Goal: Information Seeking & Learning: Learn about a topic

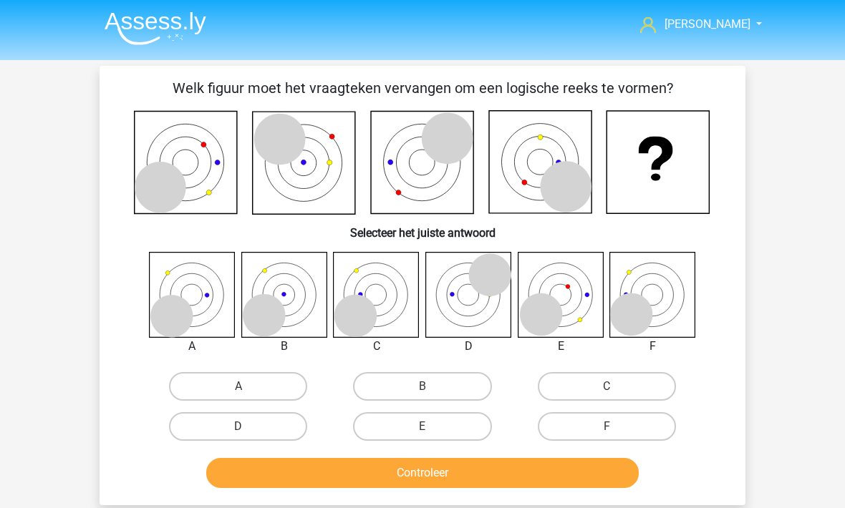
click at [721, 21] on span "[PERSON_NAME]" at bounding box center [707, 24] width 86 height 14
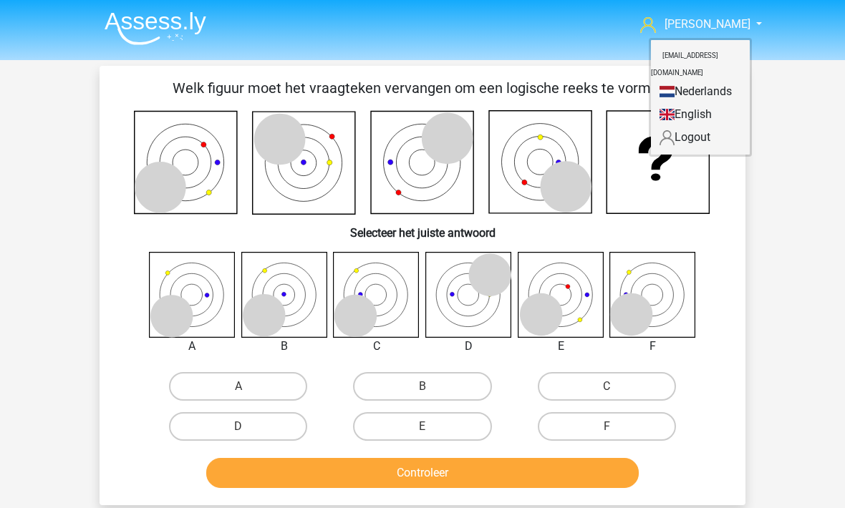
click at [796, 214] on div "Julius airportjulius@gmail.com Nederlands English" at bounding box center [422, 459] width 845 height 918
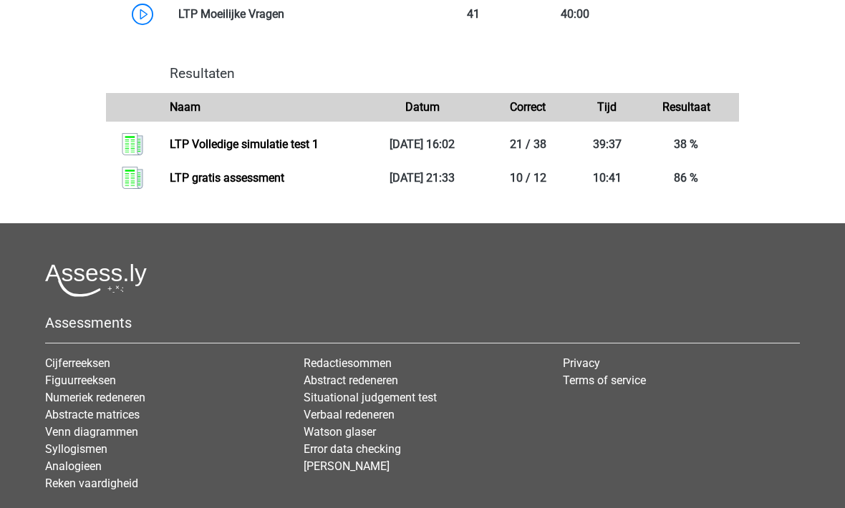
scroll to position [1128, 0]
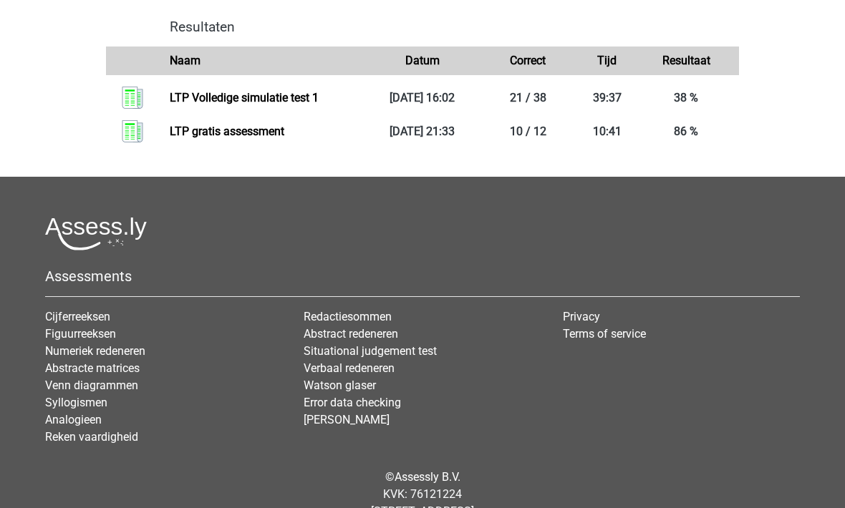
click at [67, 316] on link "Cijferreeksen" at bounding box center [77, 318] width 65 height 14
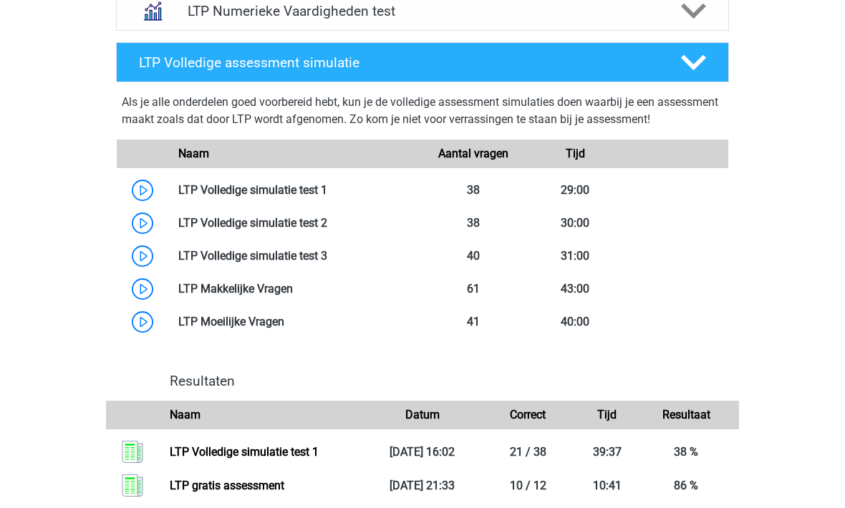
scroll to position [774, 0]
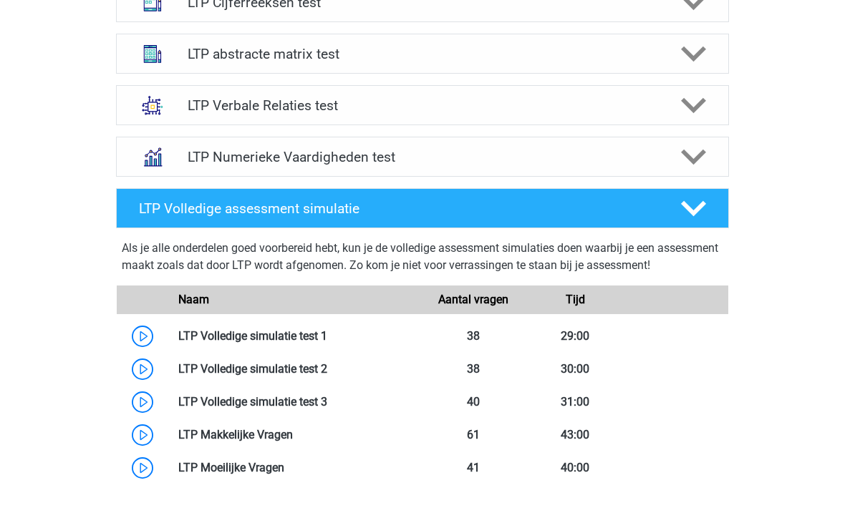
click at [158, 211] on h4 "LTP Volledige assessment simulatie" at bounding box center [398, 209] width 518 height 16
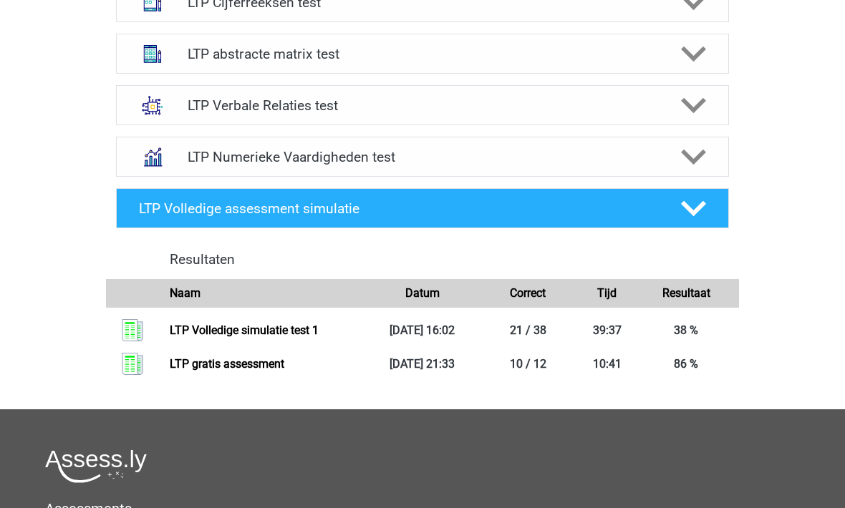
scroll to position [629, 0]
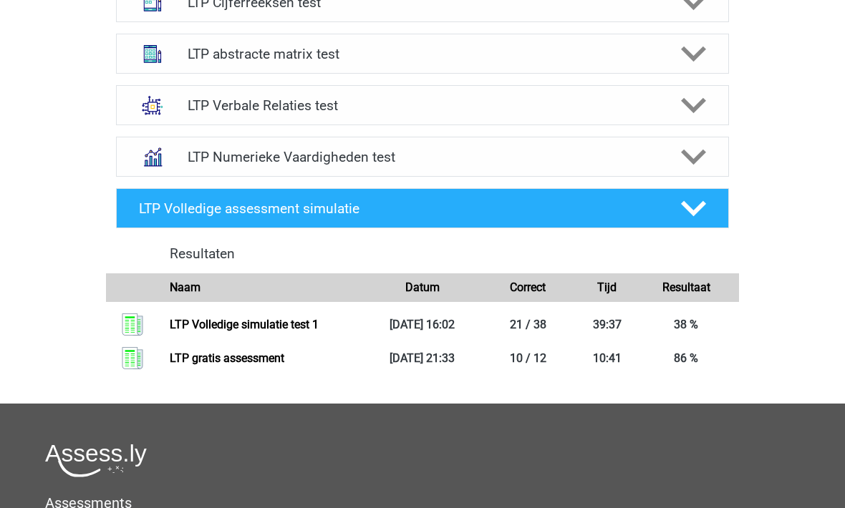
click at [153, 208] on h4 "LTP Volledige assessment simulatie" at bounding box center [398, 208] width 518 height 16
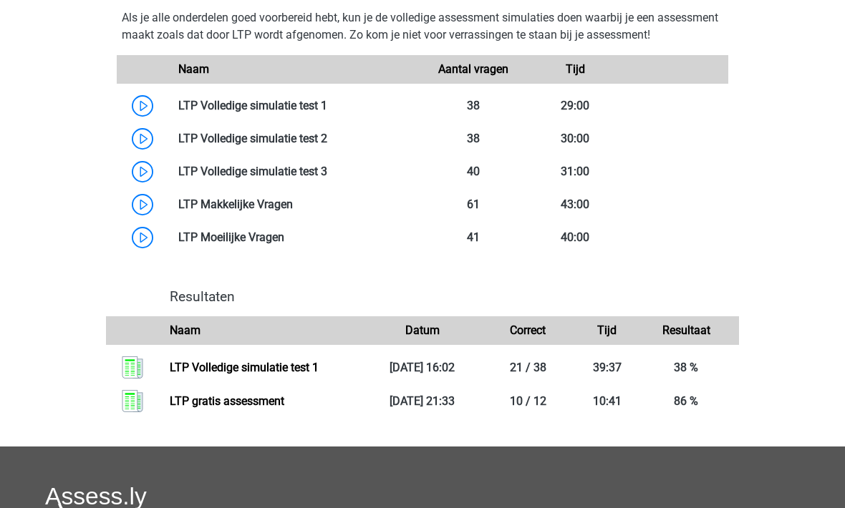
scroll to position [859, 0]
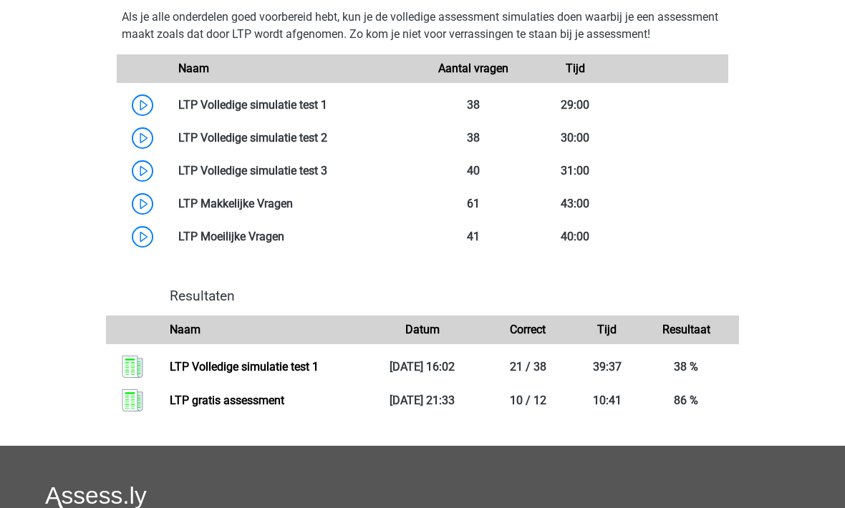
click at [95, 309] on div "LTP Volledige assessment simulatie Als je alle onderdelen goed voorbereid hebt,…" at bounding box center [422, 199] width 669 height 495
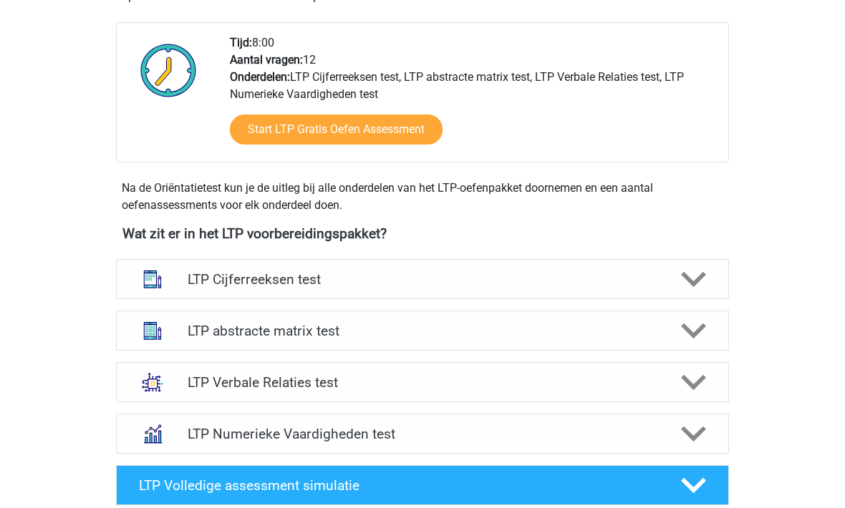
scroll to position [350, 0]
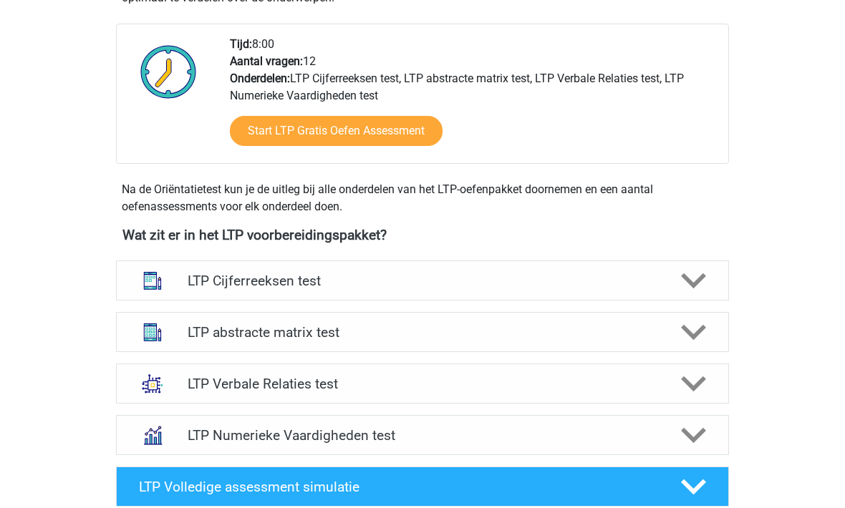
click at [166, 283] on img at bounding box center [152, 280] width 37 height 37
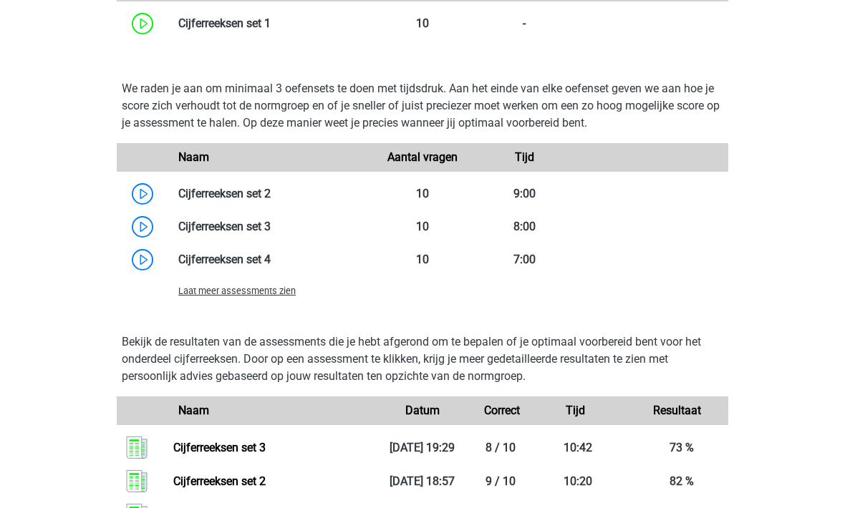
click at [192, 287] on span "Laat meer assessments zien" at bounding box center [236, 291] width 117 height 11
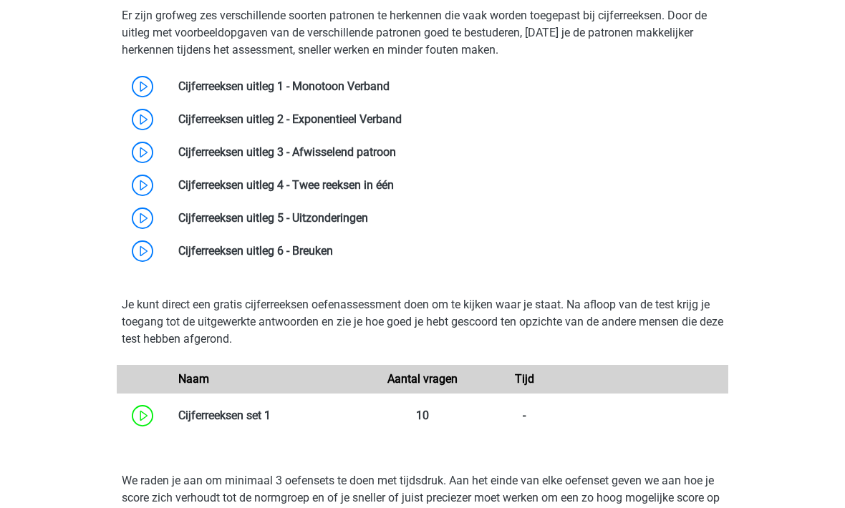
scroll to position [654, 0]
click at [333, 248] on link at bounding box center [333, 252] width 0 height 14
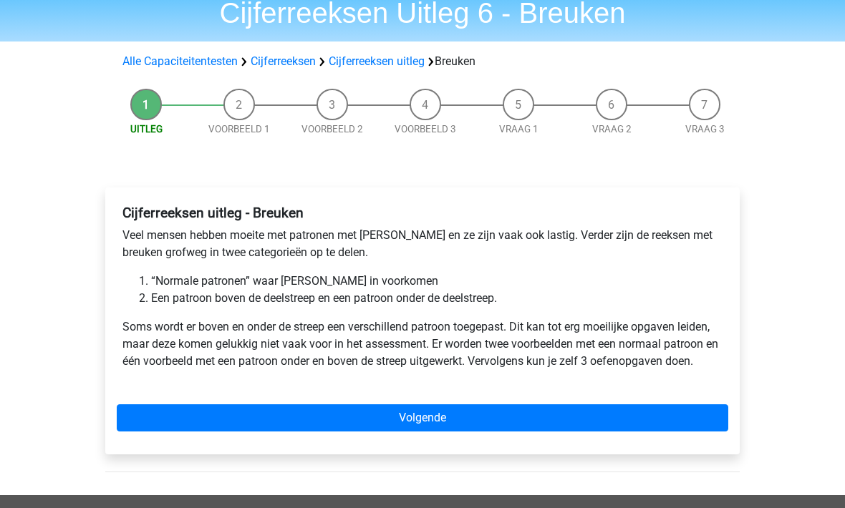
scroll to position [135, 0]
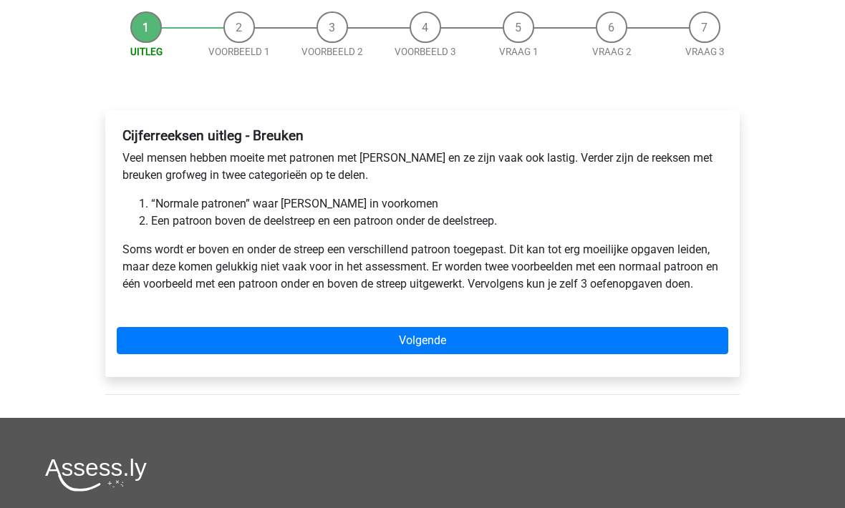
click at [243, 337] on link "Volgende" at bounding box center [422, 341] width 611 height 27
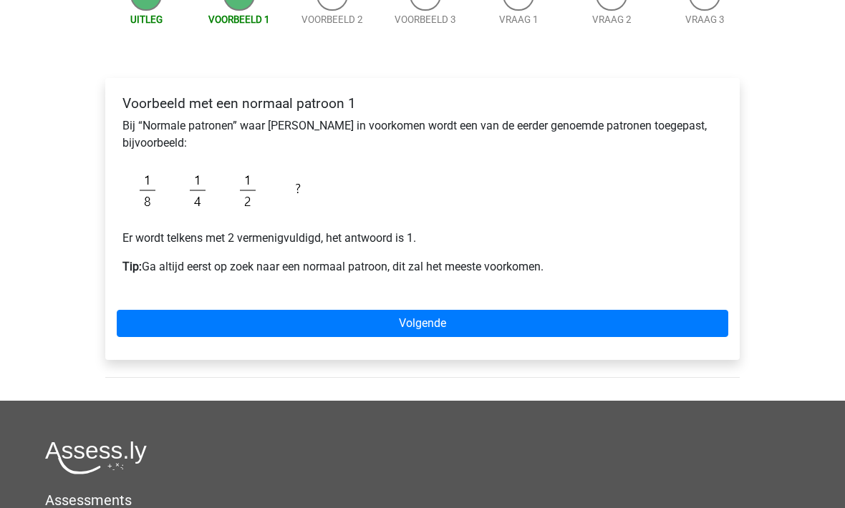
scroll to position [178, 0]
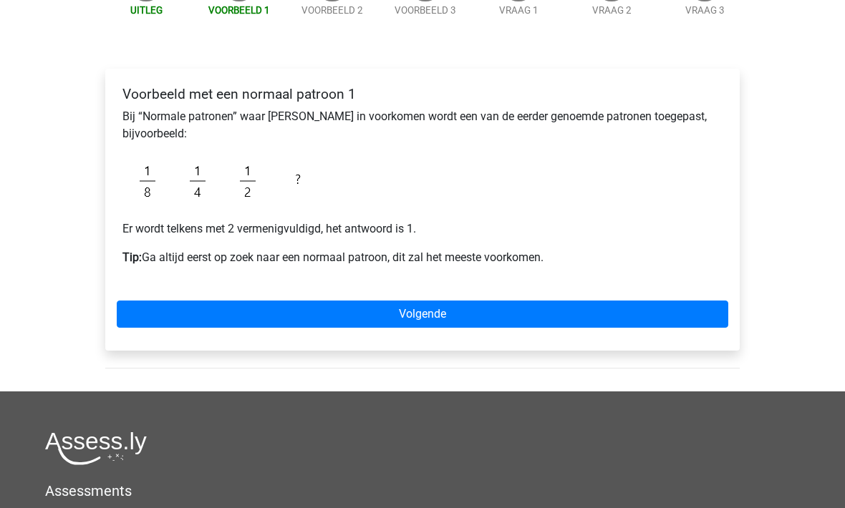
click at [224, 317] on link "Volgende" at bounding box center [422, 314] width 611 height 27
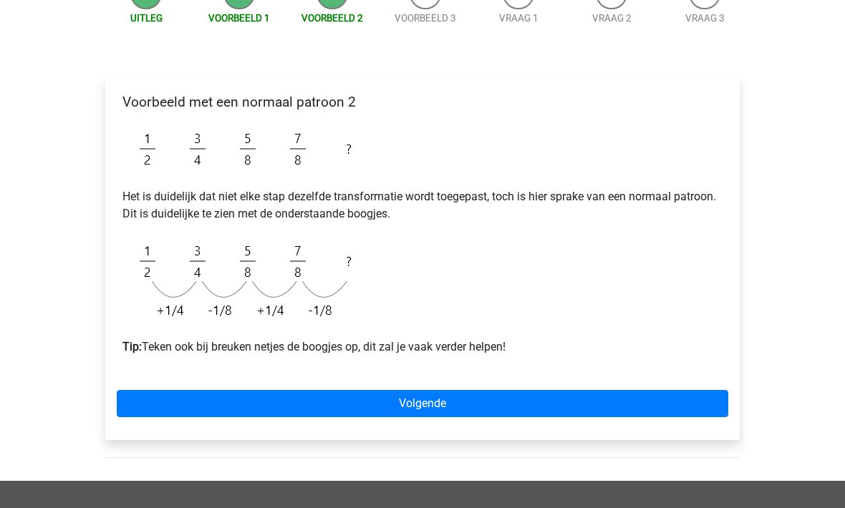
scroll to position [171, 0]
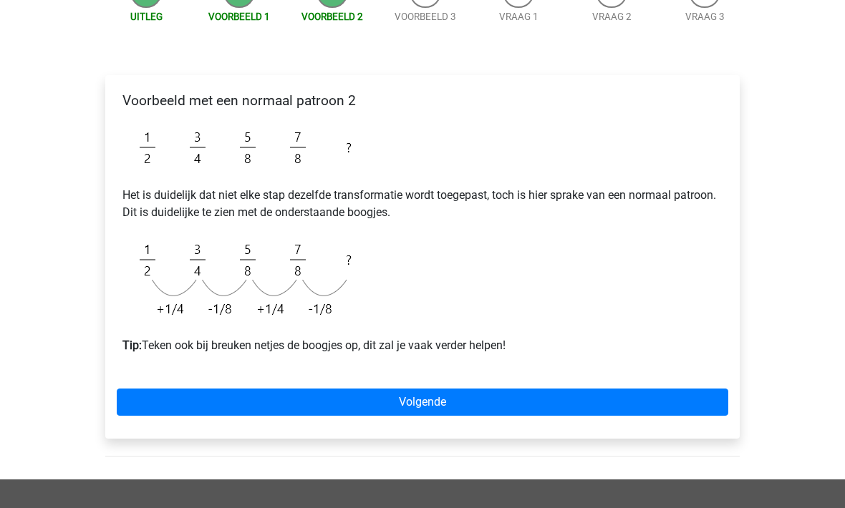
click at [57, 364] on div "[PERSON_NAME] [EMAIL_ADDRESS][DOMAIN_NAME] Nederlands English" at bounding box center [422, 343] width 845 height 1029
click at [233, 398] on link "Volgende" at bounding box center [422, 402] width 611 height 27
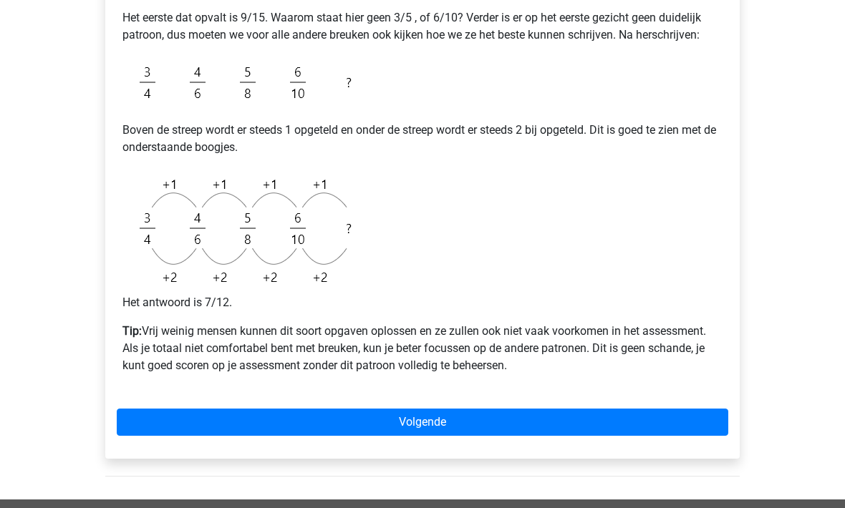
scroll to position [450, 0]
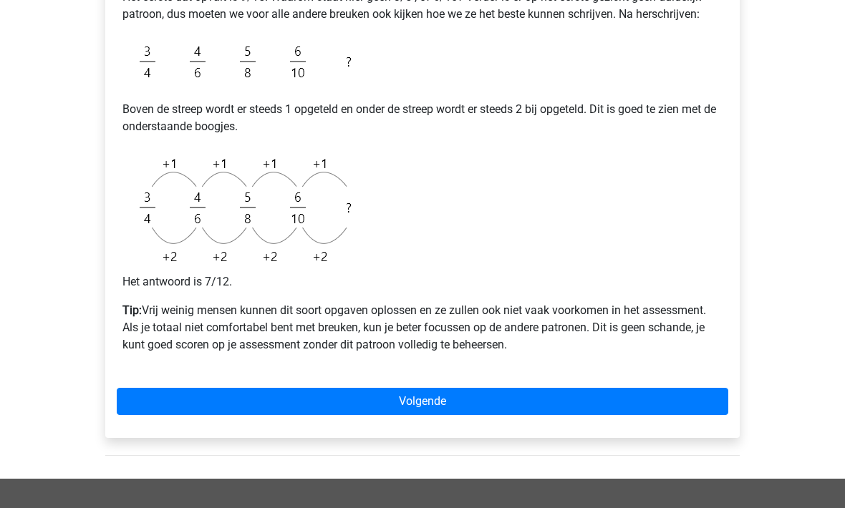
click at [179, 406] on link "Volgende" at bounding box center [422, 401] width 611 height 27
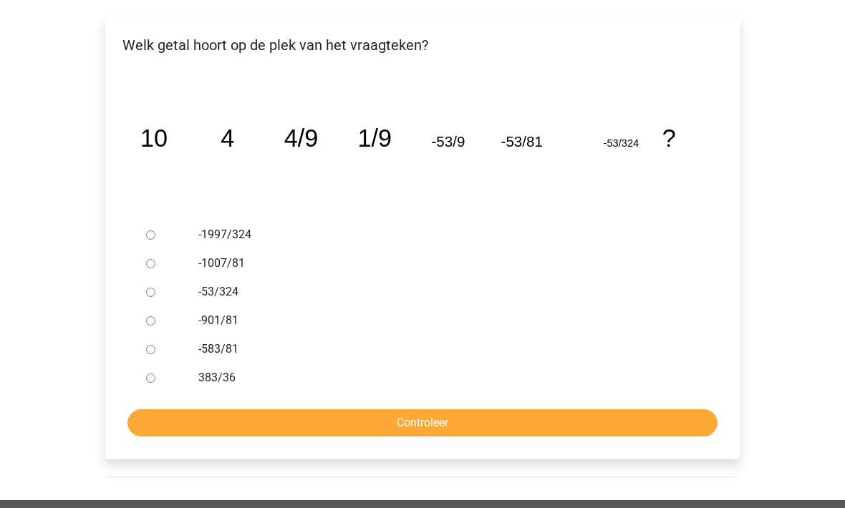
scroll to position [227, 0]
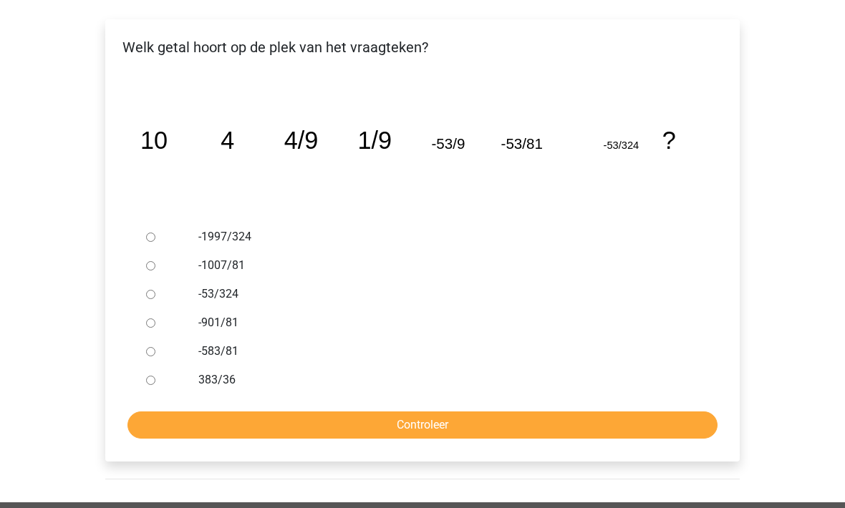
click at [155, 380] on input "383/36" at bounding box center [150, 380] width 9 height 9
radio input "true"
click at [210, 434] on input "Controleer" at bounding box center [422, 425] width 590 height 27
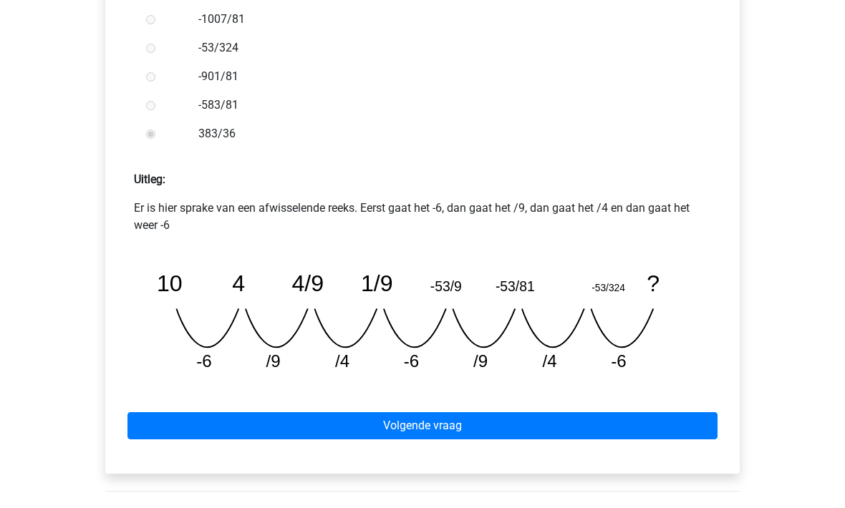
scroll to position [498, 0]
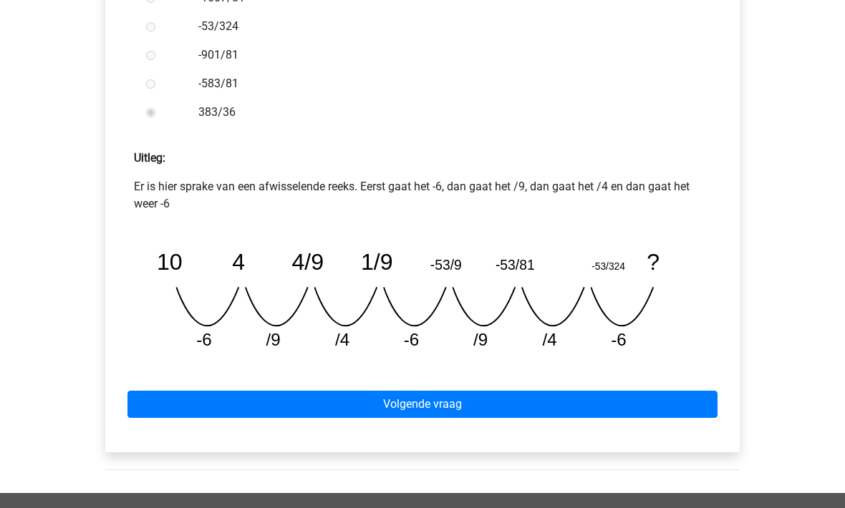
click at [170, 400] on link "Volgende vraag" at bounding box center [422, 404] width 590 height 27
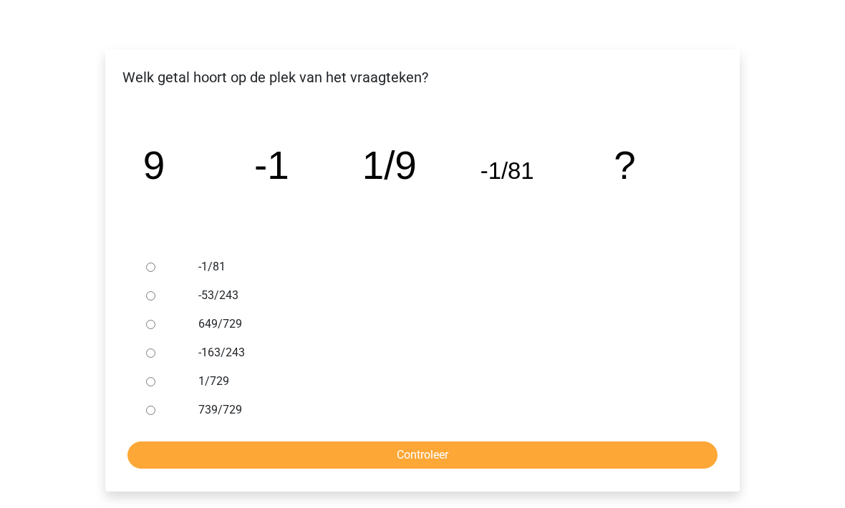
scroll to position [197, 0]
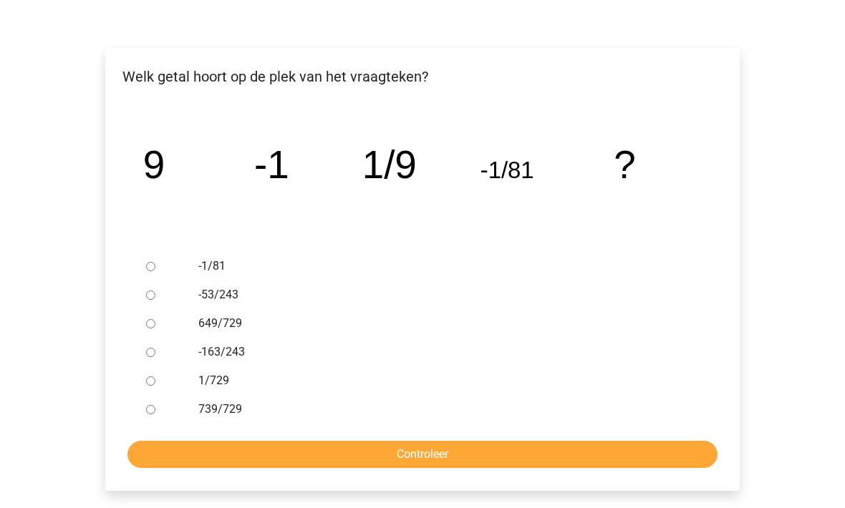
click at [152, 382] on input "1/729" at bounding box center [150, 381] width 9 height 9
radio input "true"
click at [185, 449] on input "Controleer" at bounding box center [422, 455] width 590 height 27
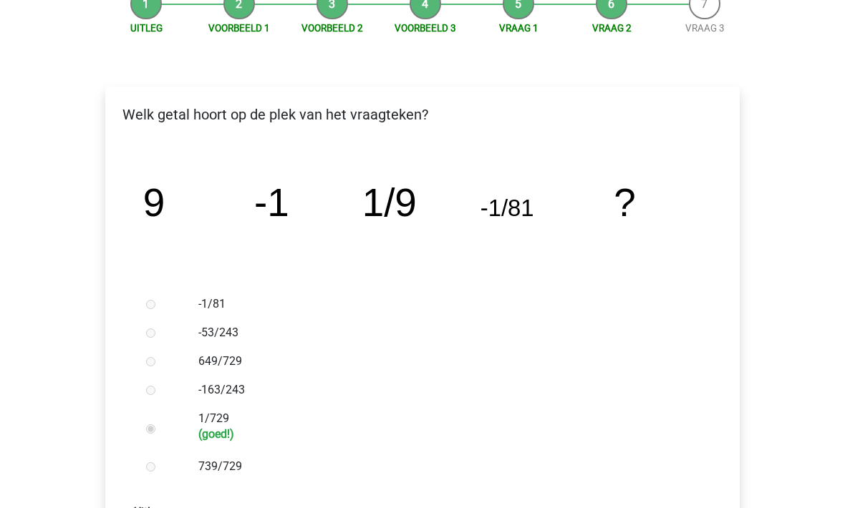
click at [161, 468] on div at bounding box center [163, 466] width 47 height 29
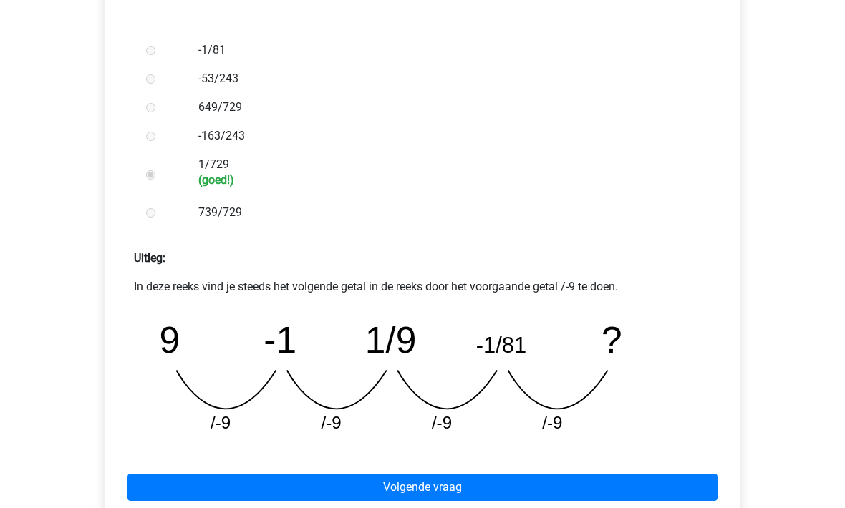
scroll to position [458, 0]
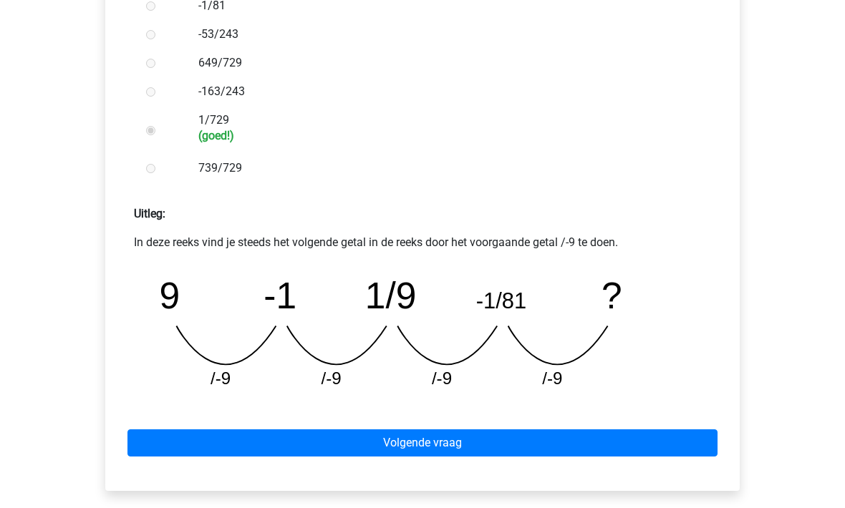
click at [225, 438] on link "Volgende vraag" at bounding box center [422, 443] width 590 height 27
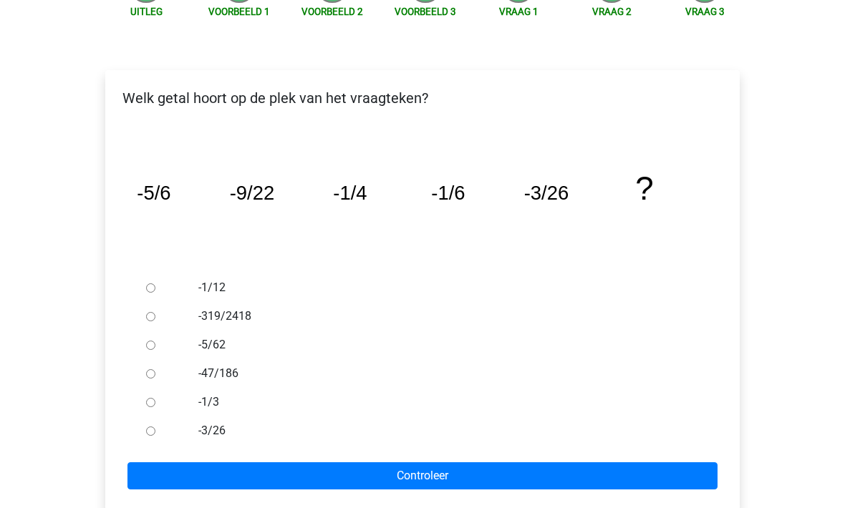
scroll to position [197, 0]
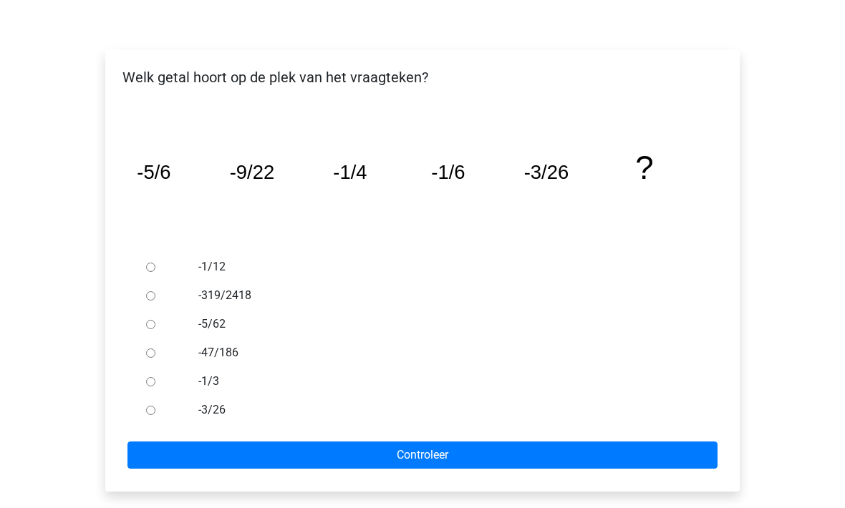
click at [142, 406] on div at bounding box center [163, 410] width 47 height 29
click at [159, 409] on div at bounding box center [163, 410] width 47 height 29
click at [190, 459] on input "Controleer" at bounding box center [422, 455] width 590 height 27
click at [135, 412] on ul "-1/12 -319/2418 -5/62 -47/186 -1/3 -3/26" at bounding box center [422, 339] width 611 height 172
click at [180, 410] on div at bounding box center [163, 410] width 47 height 29
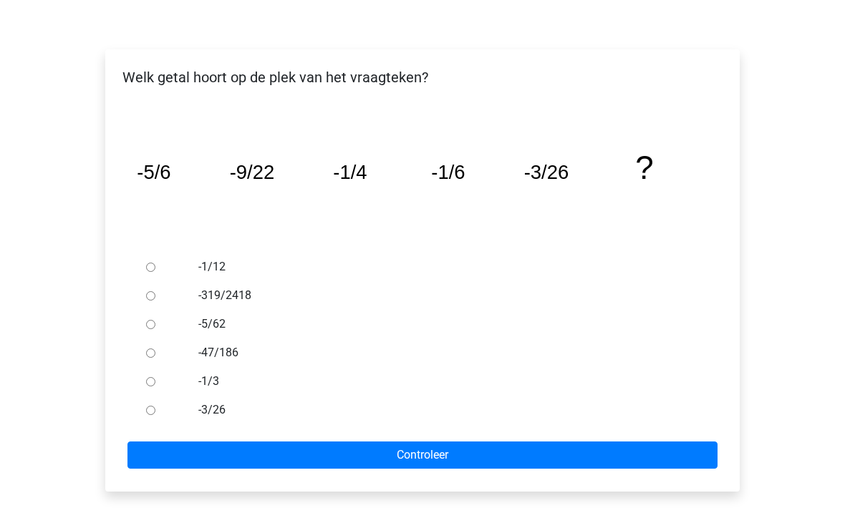
click at [153, 263] on input "-1/12" at bounding box center [150, 267] width 9 height 9
radio input "true"
click at [271, 445] on input "Controleer" at bounding box center [422, 455] width 590 height 27
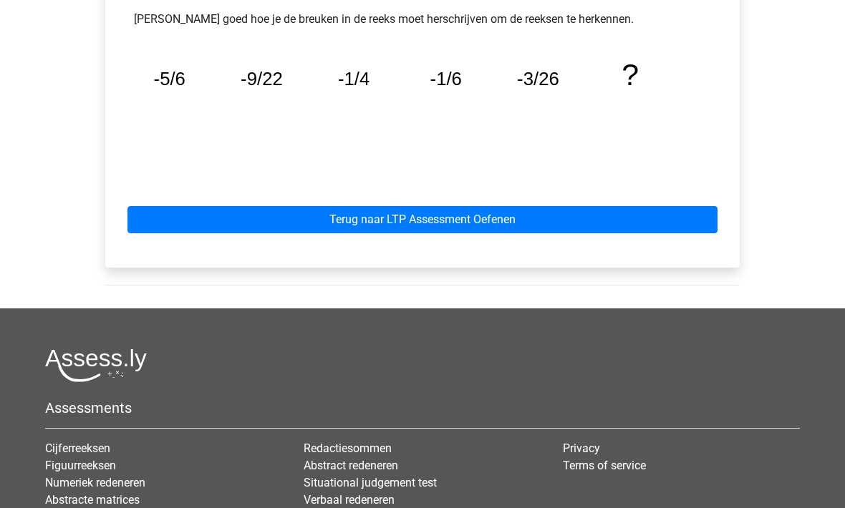
scroll to position [830, 0]
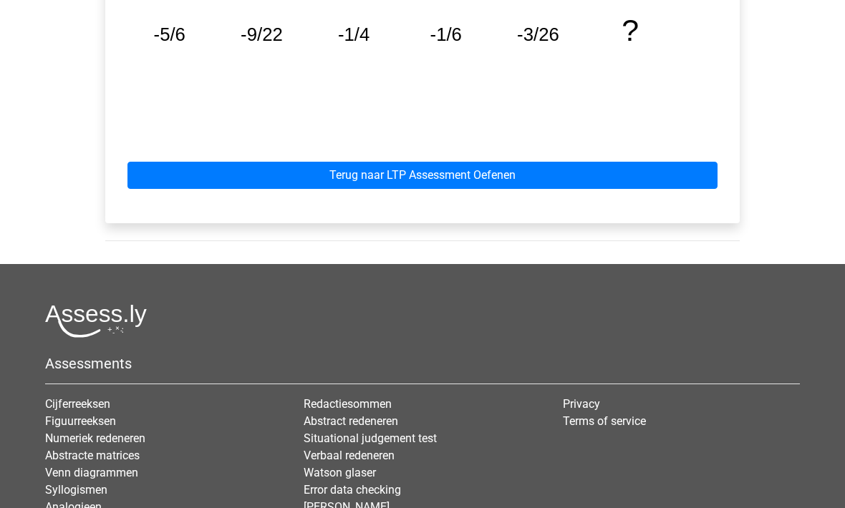
click at [232, 179] on link "Terug naar LTP Assessment Oefenen" at bounding box center [422, 176] width 590 height 27
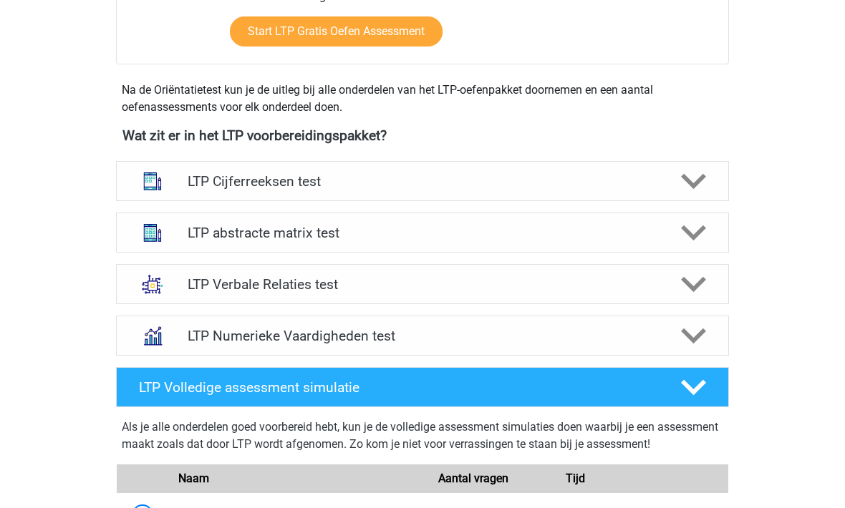
scroll to position [467, 0]
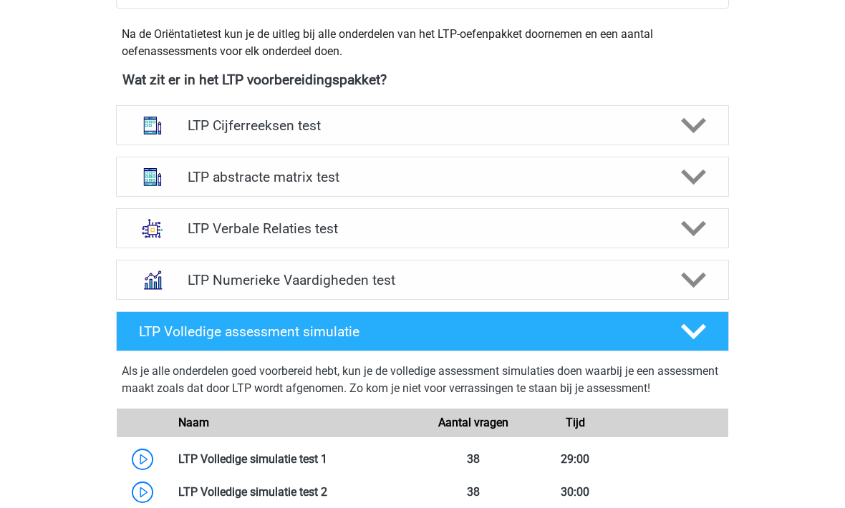
click at [188, 282] on h4 "LTP Numerieke Vaardigheden test" at bounding box center [422, 281] width 469 height 16
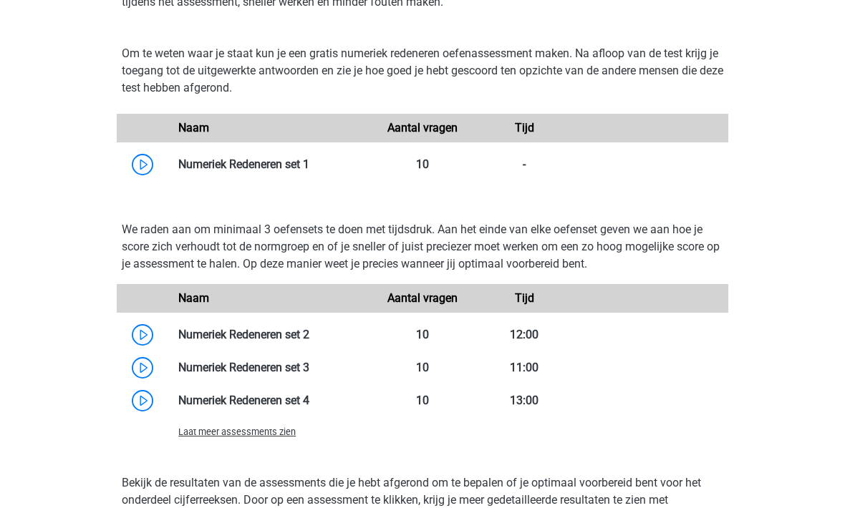
scroll to position [949, 0]
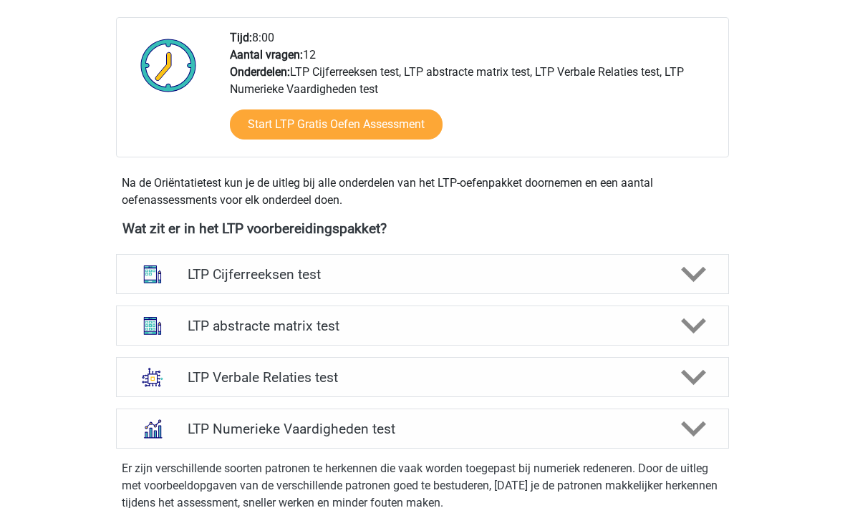
click at [215, 286] on div "LTP Cijferreeksen test" at bounding box center [422, 275] width 613 height 40
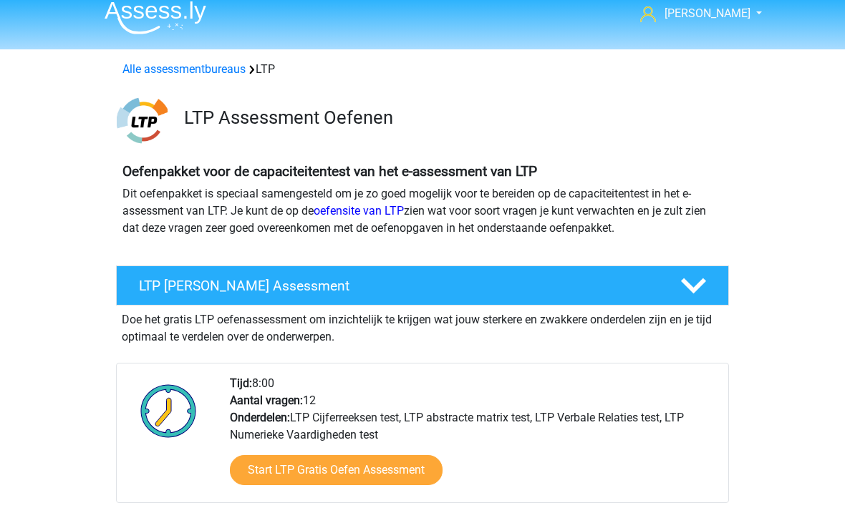
scroll to position [0, 0]
